Goal: Book appointment/travel/reservation

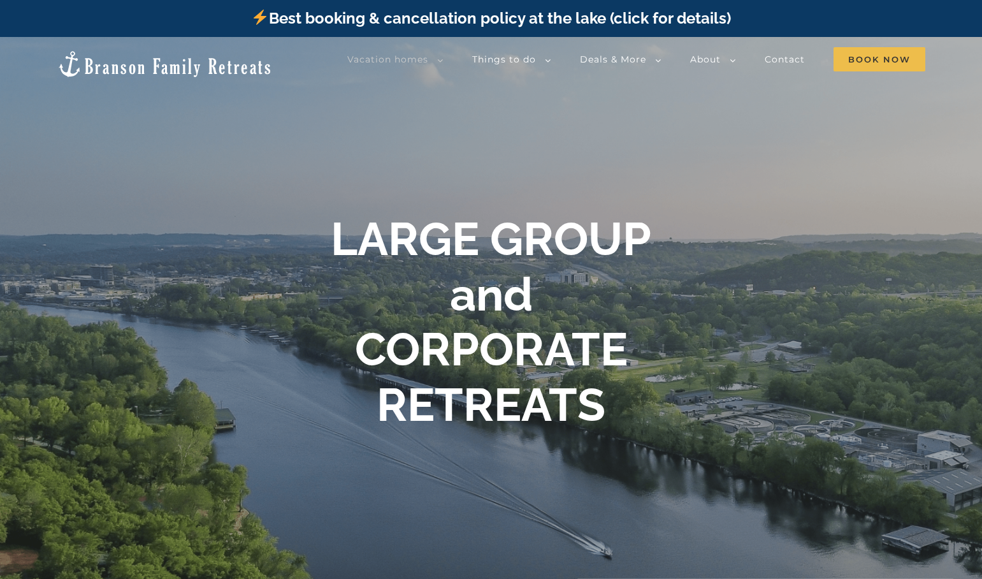
click at [103, 78] on img at bounding box center [165, 64] width 216 height 29
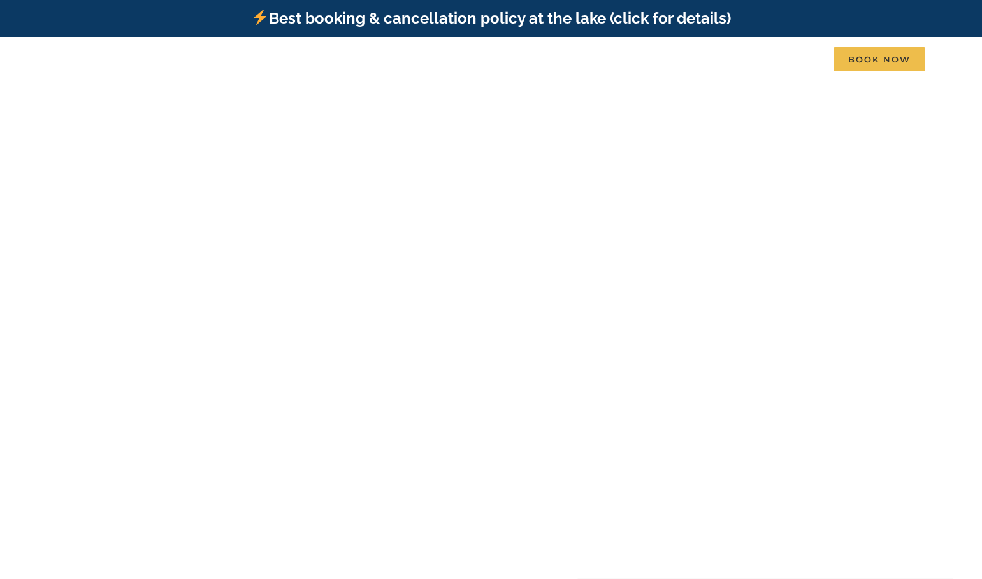
scroll to position [0, -6374]
click at [349, 20] on link "Best booking & cancellation policy at the lake (click for details)" at bounding box center [490, 18] width 479 height 18
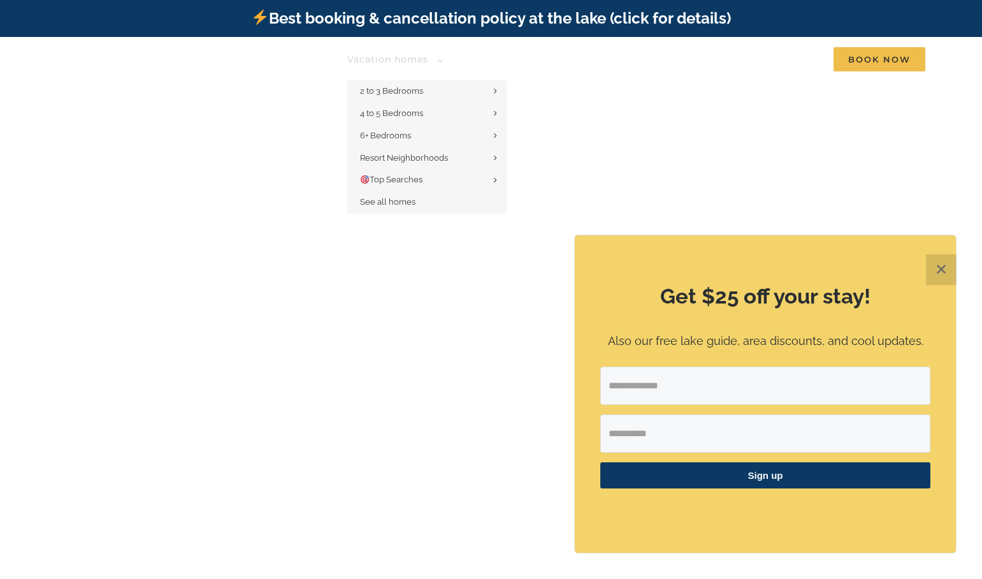
click at [347, 65] on span "Vacation homes" at bounding box center [387, 59] width 81 height 11
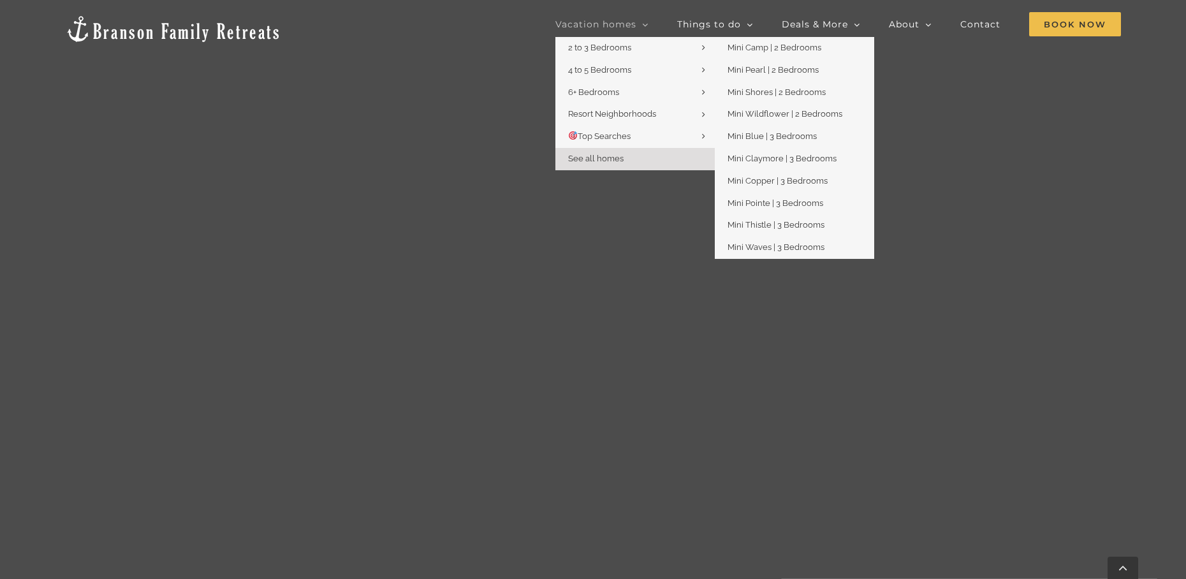
scroll to position [1594, 0]
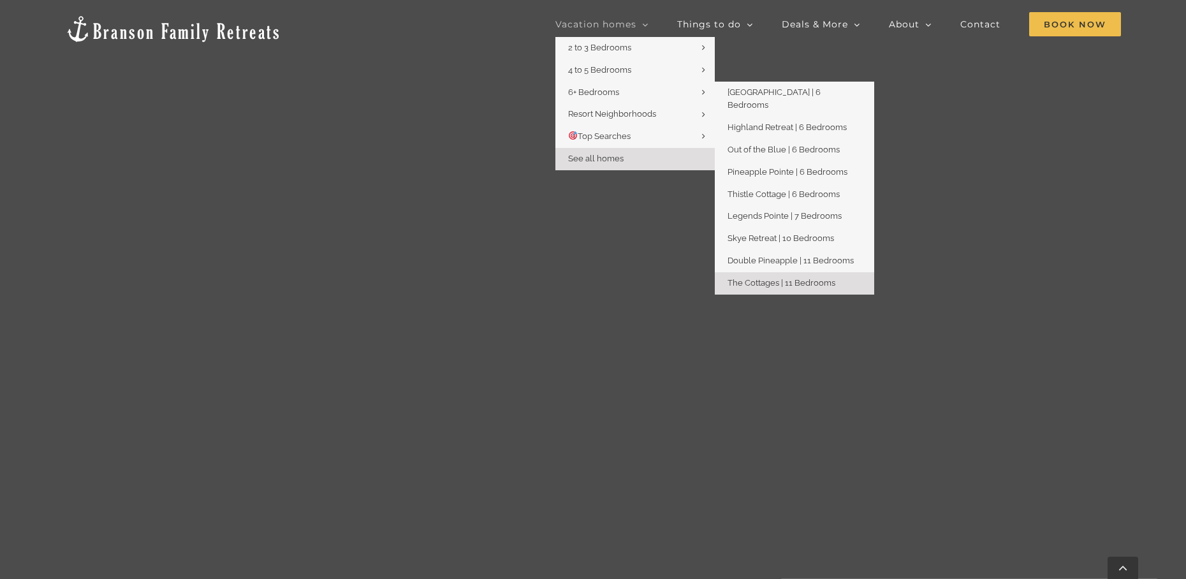
click at [727, 288] on span "The Cottages | 11 Bedrooms" at bounding box center [781, 283] width 108 height 10
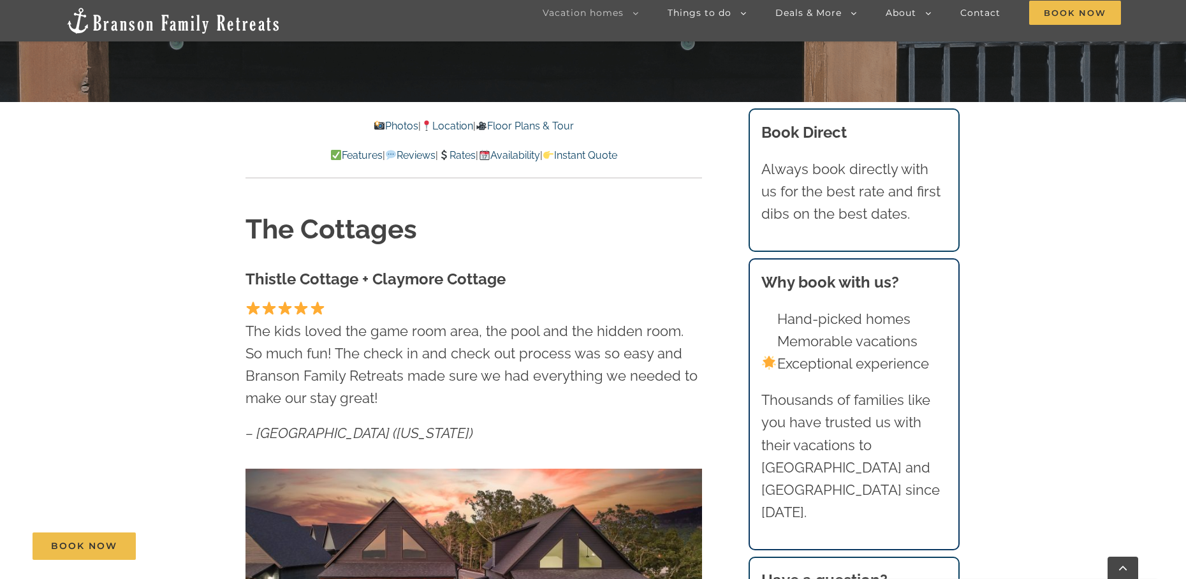
scroll to position [510, 0]
